Goal: Information Seeking & Learning: Understand process/instructions

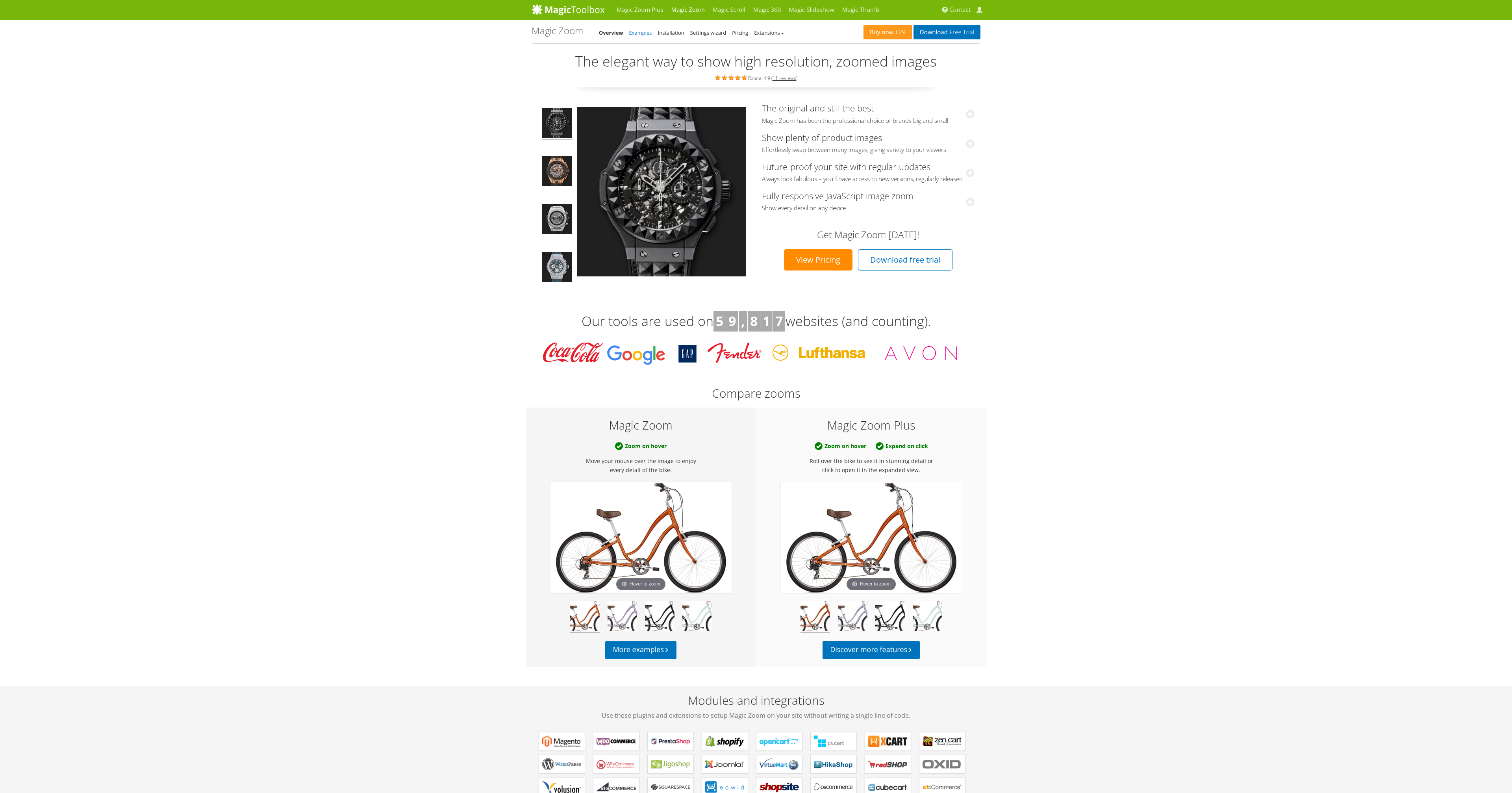
click at [635, 30] on link "Examples" at bounding box center [641, 33] width 23 height 7
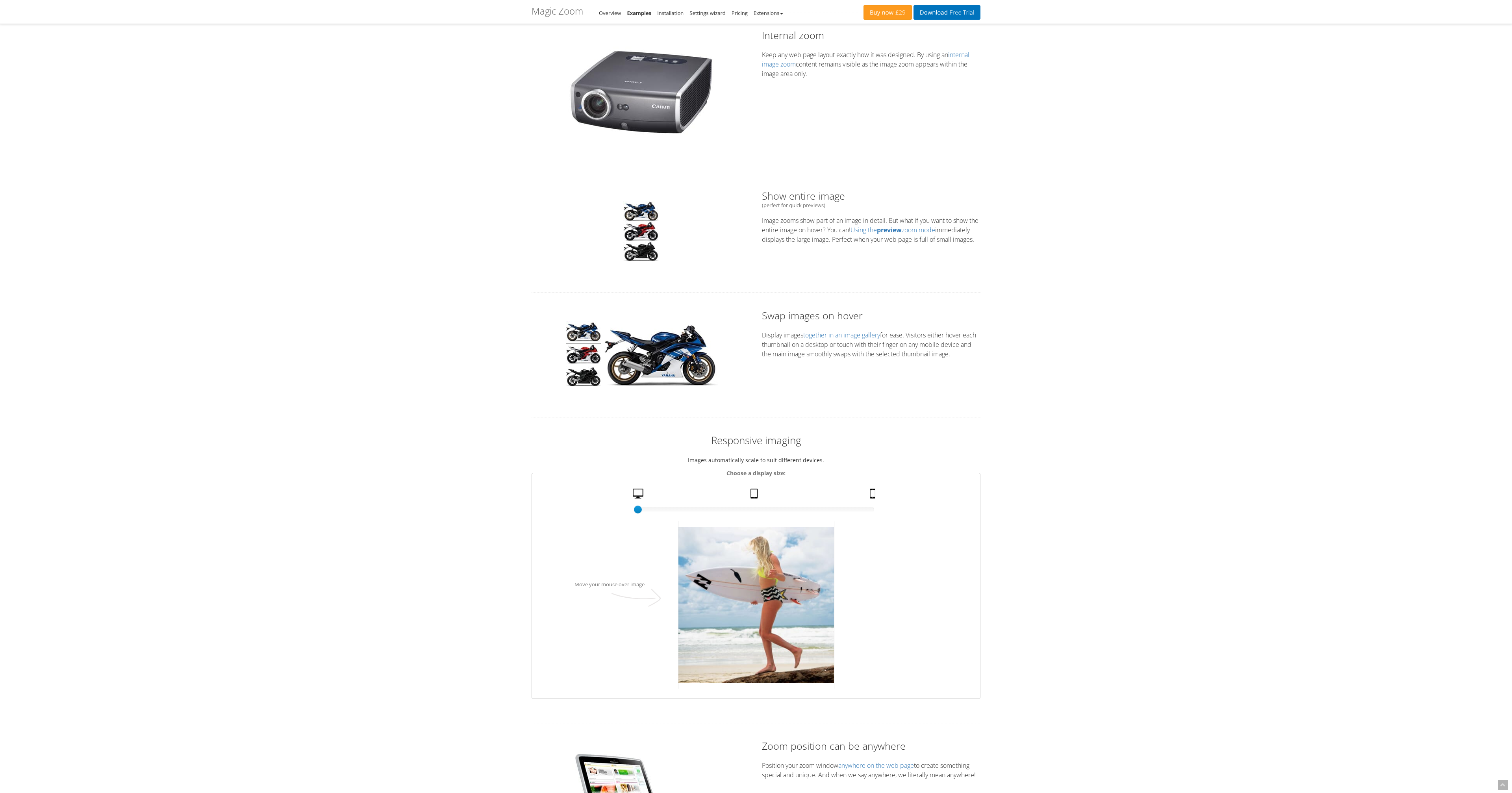
scroll to position [492, 0]
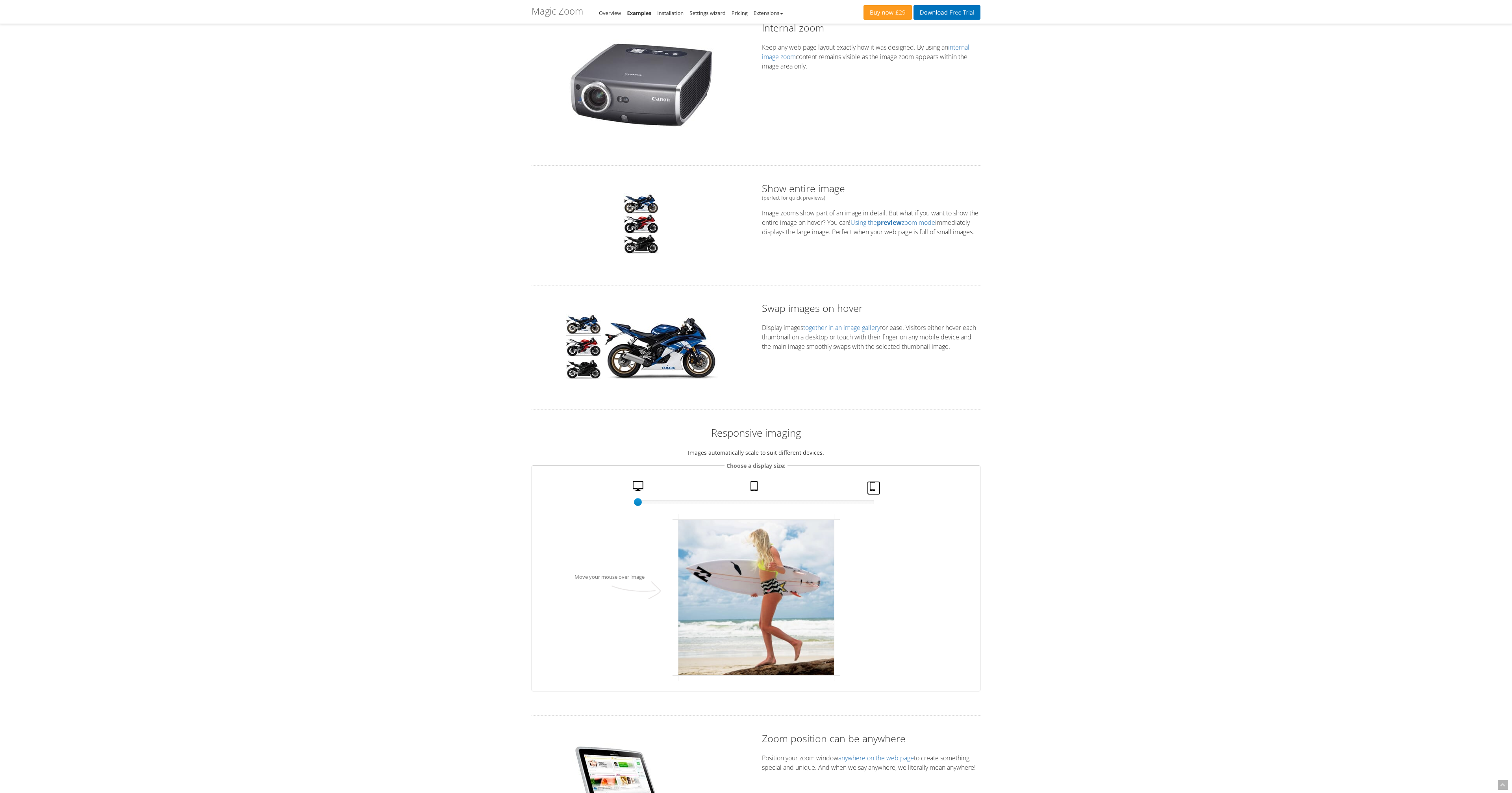
click at [878, 481] on link "Mobile" at bounding box center [874, 487] width 13 height 14
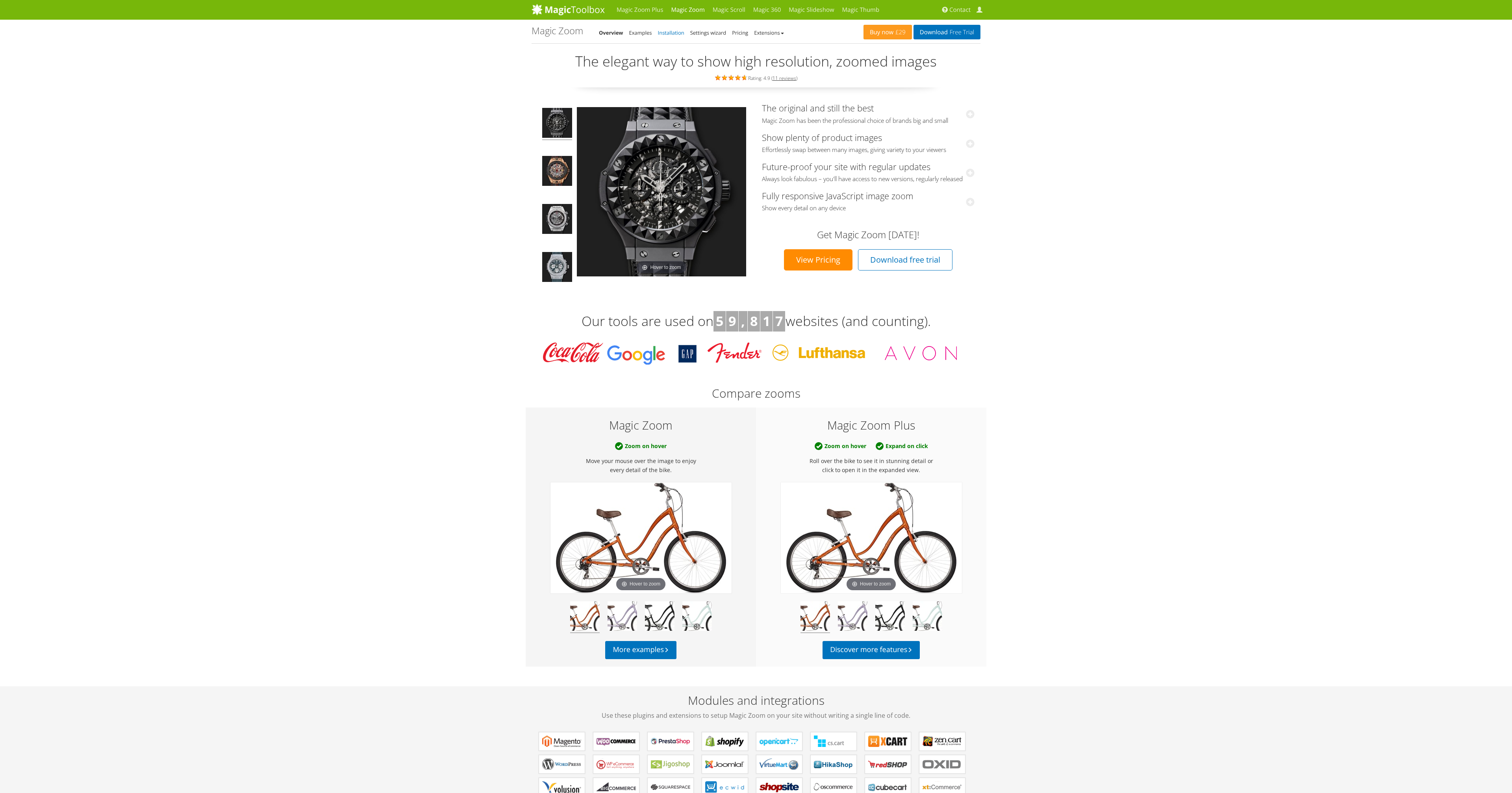
click at [673, 34] on link "Installation" at bounding box center [671, 33] width 26 height 7
